Goal: Transaction & Acquisition: Purchase product/service

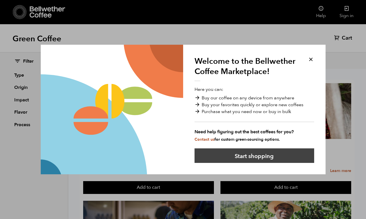
click at [240, 155] on button "Start shopping" at bounding box center [254, 155] width 120 height 15
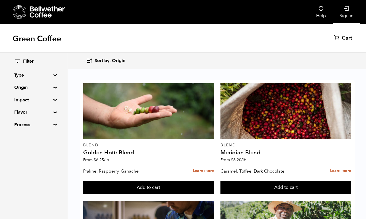
click at [343, 12] on link "Sign in" at bounding box center [347, 12] width 28 height 24
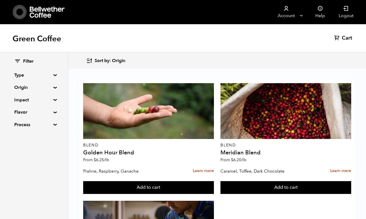
scroll to position [267, 0]
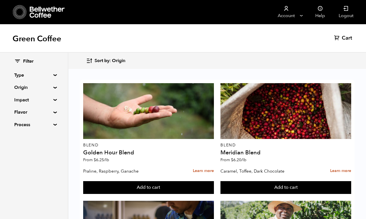
click at [155, 181] on button "Add to cart" at bounding box center [148, 187] width 131 height 13
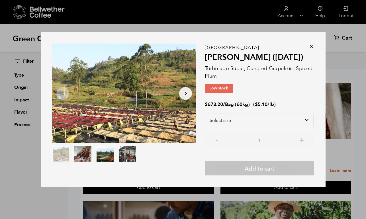
click at [305, 121] on select "Select size Bag (60kg) (132 lbs)" at bounding box center [259, 121] width 109 height 14
click at [311, 46] on icon at bounding box center [311, 47] width 6 height 6
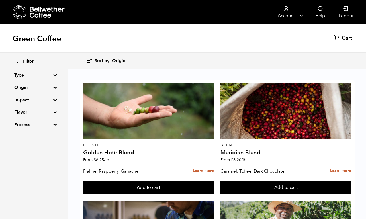
click at [311, 46] on div "Green Coffee Cart (0)" at bounding box center [183, 38] width 366 height 28
click at [100, 60] on span "Sort by: Origin" at bounding box center [110, 61] width 31 height 6
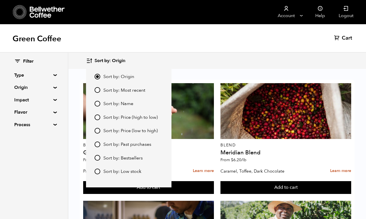
click at [134, 130] on span "Sort by: Price (low to high)" at bounding box center [130, 131] width 54 height 6
click at [100, 130] on input "Sort by: Price (low to high)" at bounding box center [98, 131] width 6 height 6
radio input "true"
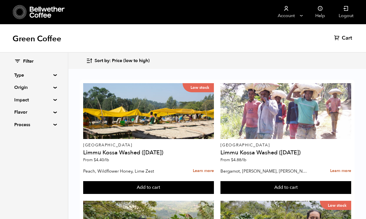
scroll to position [247, 0]
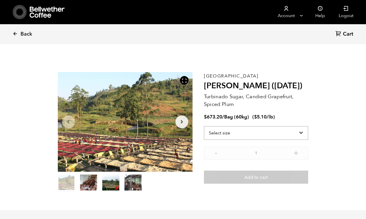
scroll to position [248, 244]
click at [235, 132] on select "Select size Bag (60kg) (132 lbs)" at bounding box center [256, 133] width 104 height 14
click at [15, 34] on icon at bounding box center [15, 33] width 5 height 5
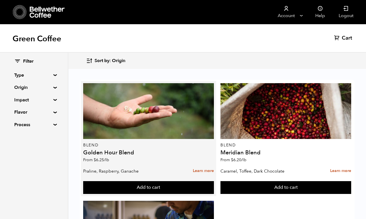
scroll to position [16, 0]
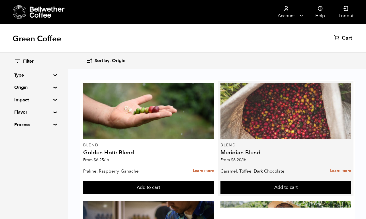
click at [295, 116] on div at bounding box center [285, 111] width 131 height 56
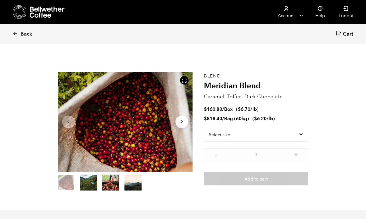
scroll to position [248, 244]
click at [300, 134] on select "Select size Bag (60kg) (132 lbs) Box (24 lbs)" at bounding box center [256, 135] width 104 height 14
select select "box"
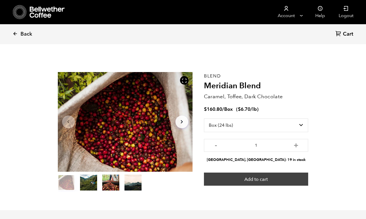
click at [266, 179] on button "Add to cart" at bounding box center [256, 179] width 104 height 13
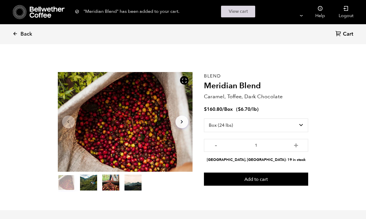
click at [239, 11] on link "View cart" at bounding box center [238, 12] width 34 height 12
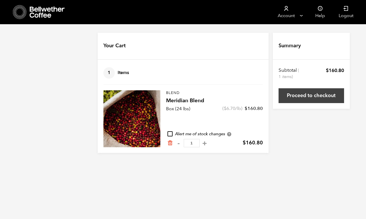
click at [308, 97] on link "Proceed to checkout" at bounding box center [310, 95] width 65 height 15
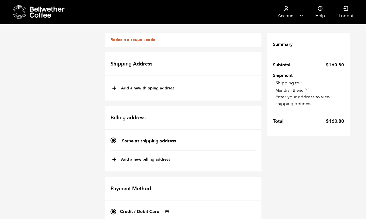
scroll to position [11, 0]
click at [155, 84] on button "+ Add a new shipping address" at bounding box center [143, 89] width 62 height 10
type input "New address"
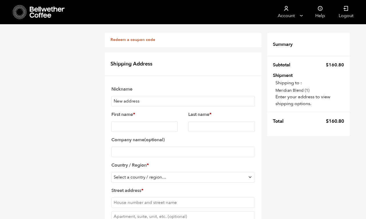
click at [154, 96] on input "New address" at bounding box center [182, 101] width 143 height 11
type input "N"
type input "4"
click at [138, 96] on input "TWM" at bounding box center [182, 101] width 143 height 11
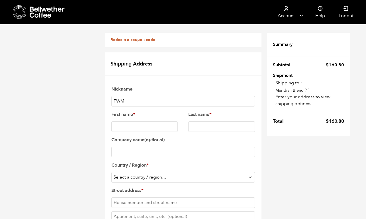
click at [138, 96] on input "TWM" at bounding box center [182, 101] width 143 height 11
type input "AyDea"
click at [136, 121] on input "First name *" at bounding box center [144, 126] width 67 height 11
type input "[PERSON_NAME]"
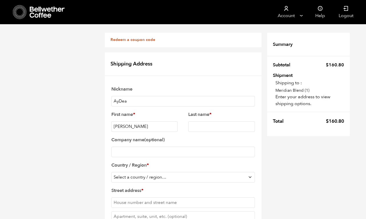
type input "[PERSON_NAME]"
select select "US"
type input "[STREET_ADDRESS]"
type input "[GEOGRAPHIC_DATA]"
type input "94127"
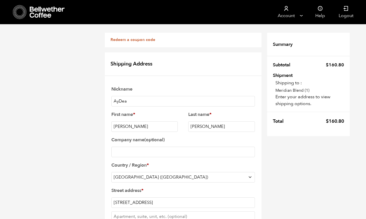
type input "4154653107"
select select "CA"
type input "[EMAIL_ADDRESS][DOMAIN_NAME]"
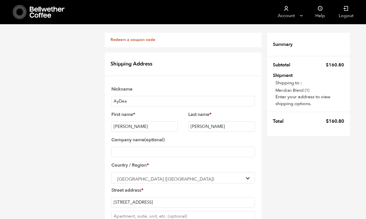
scroll to position [304, 0]
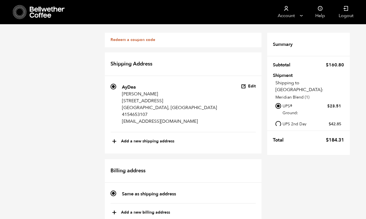
scroll to position [106, 0]
